Goal: Task Accomplishment & Management: Complete application form

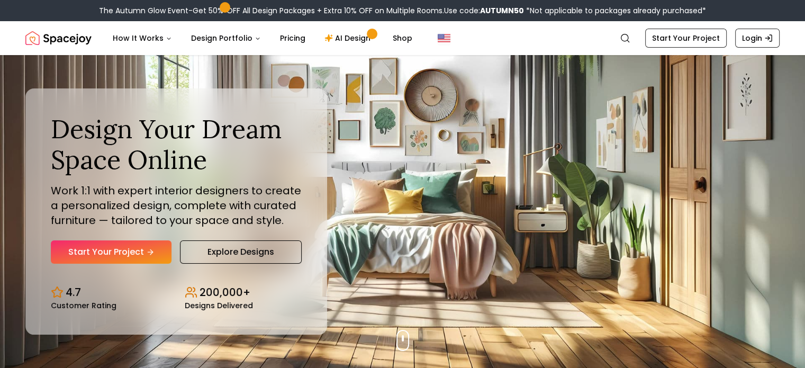
click at [136, 249] on link "Start Your Project" at bounding box center [111, 251] width 121 height 23
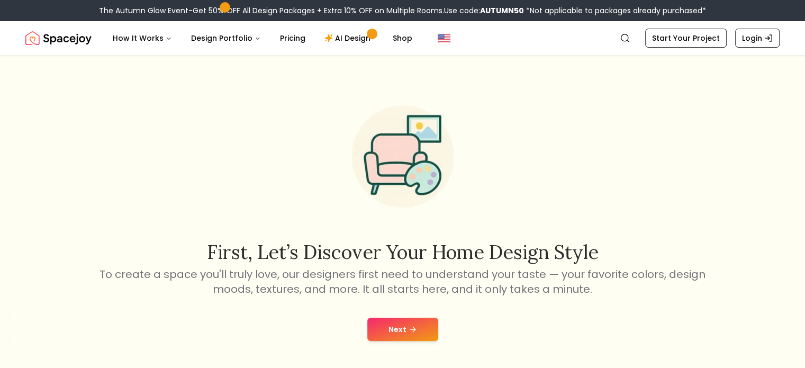
click at [394, 325] on button "Next" at bounding box center [402, 328] width 71 height 23
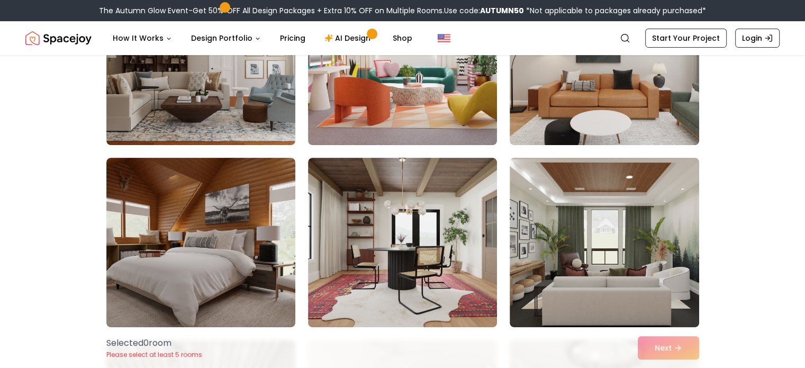
scroll to position [4354, 0]
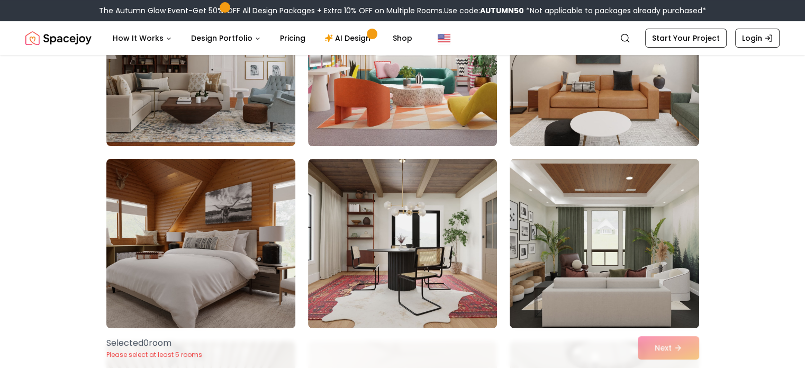
click at [249, 232] on img at bounding box center [201, 244] width 198 height 178
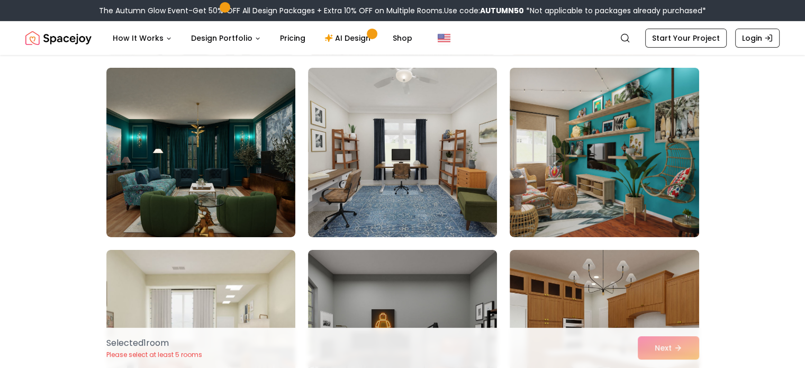
scroll to position [3533, 0]
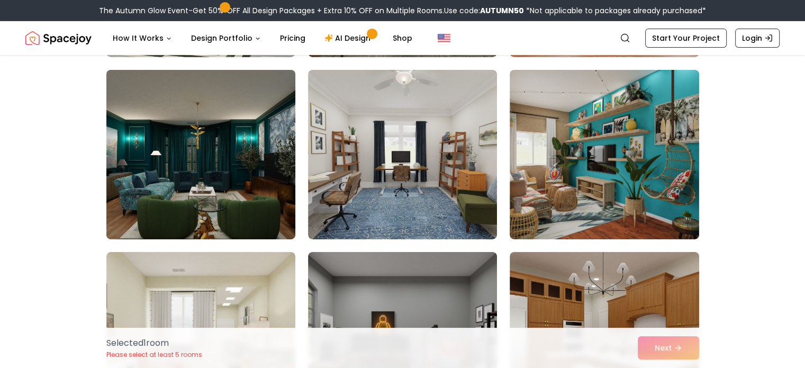
click at [235, 188] on img at bounding box center [201, 155] width 198 height 178
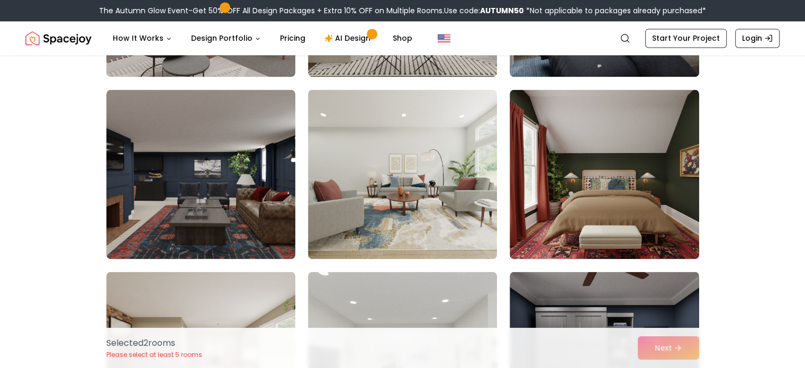
scroll to position [1510, 0]
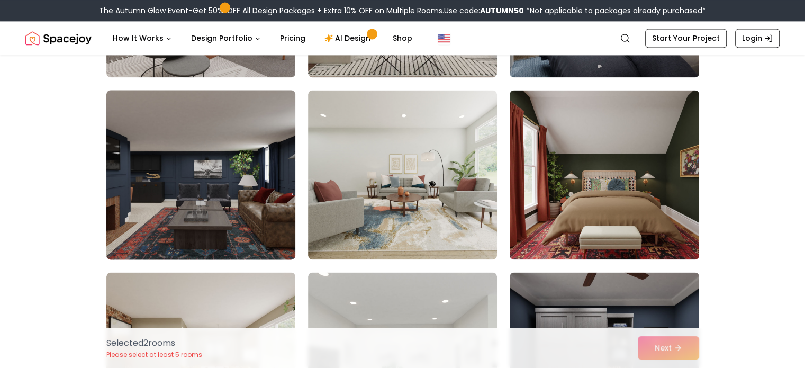
click at [262, 172] on img at bounding box center [201, 175] width 198 height 178
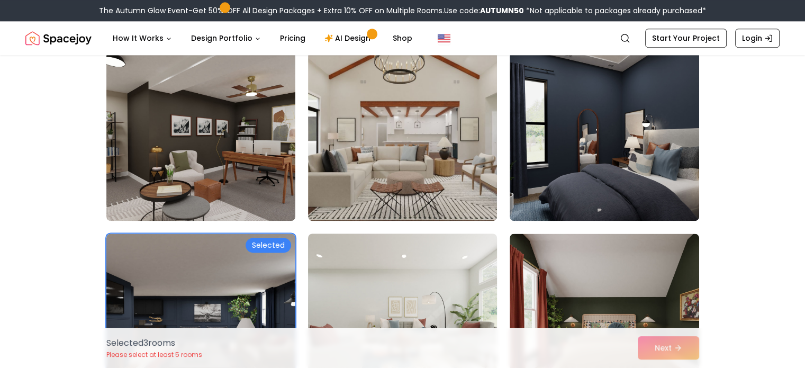
scroll to position [1366, 0]
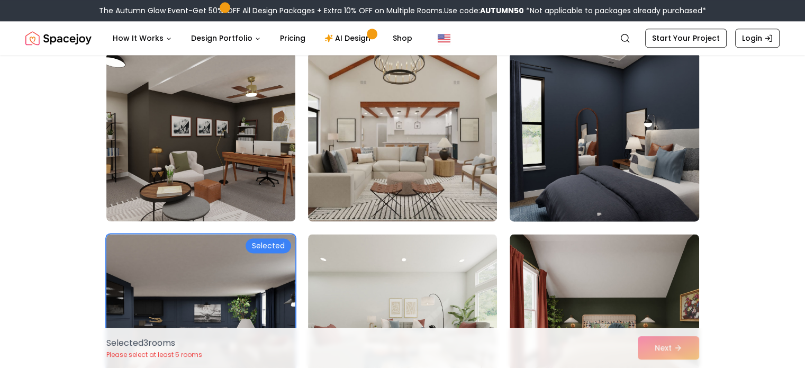
click at [596, 115] on img at bounding box center [604, 137] width 198 height 178
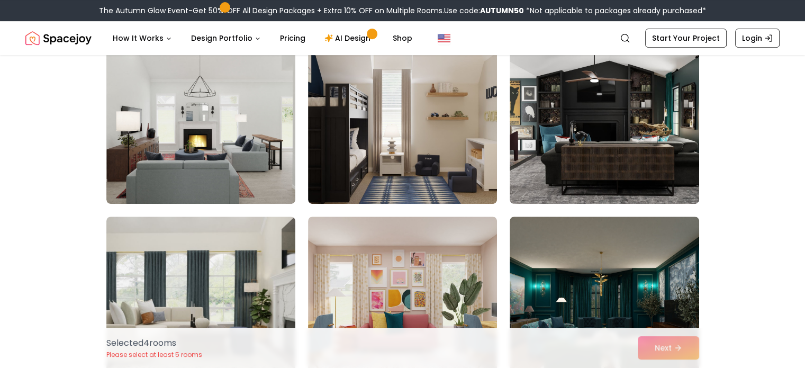
scroll to position [472, 0]
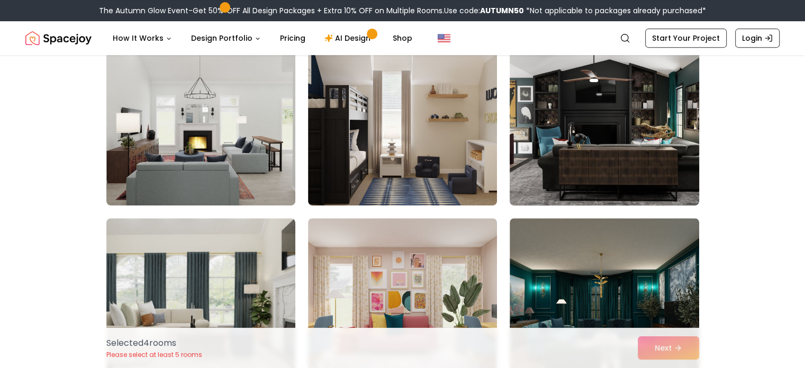
click at [529, 143] on img at bounding box center [604, 121] width 198 height 178
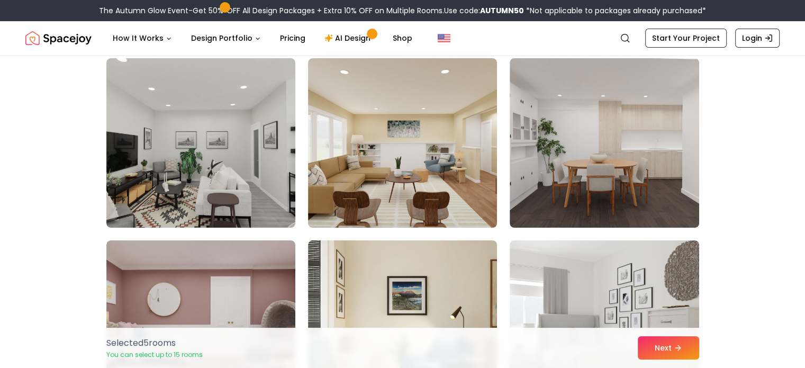
scroll to position [0, 0]
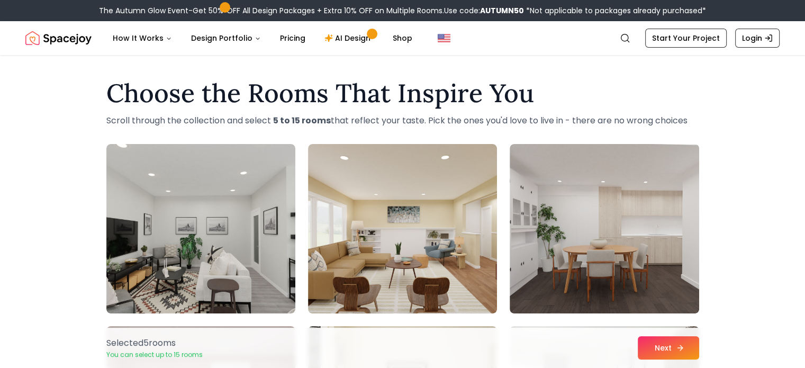
click at [651, 347] on button "Next" at bounding box center [668, 347] width 61 height 23
